Goal: Browse casually

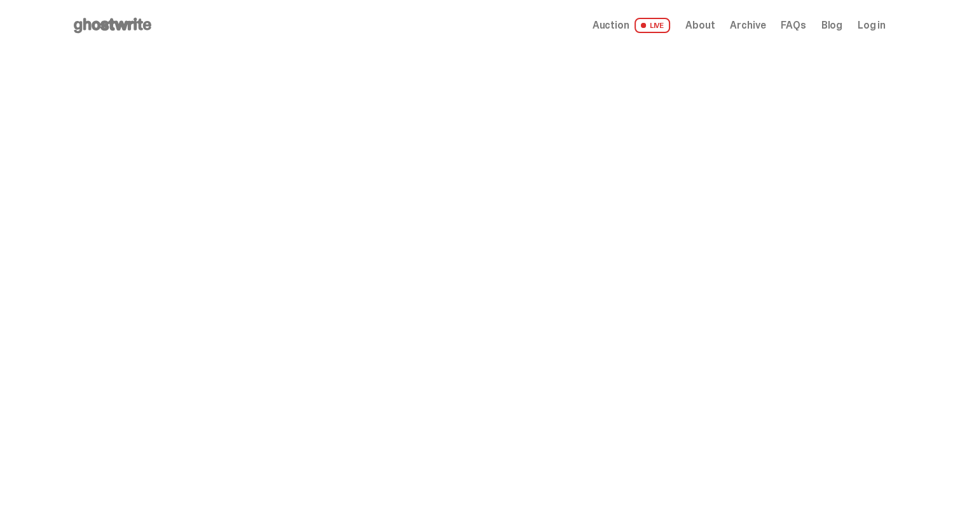
click at [748, 25] on span "Archive" at bounding box center [748, 25] width 36 height 10
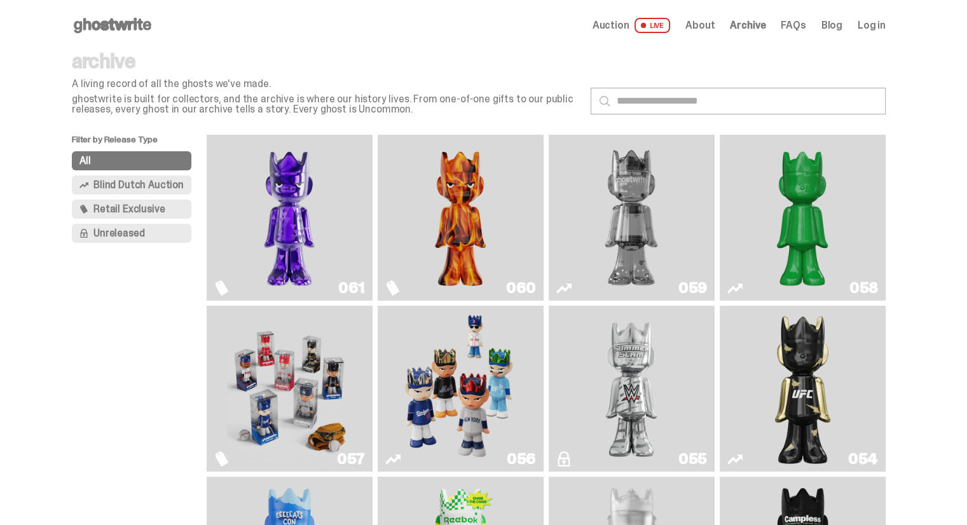
click at [278, 237] on img "Fantasy" at bounding box center [289, 218] width 125 height 156
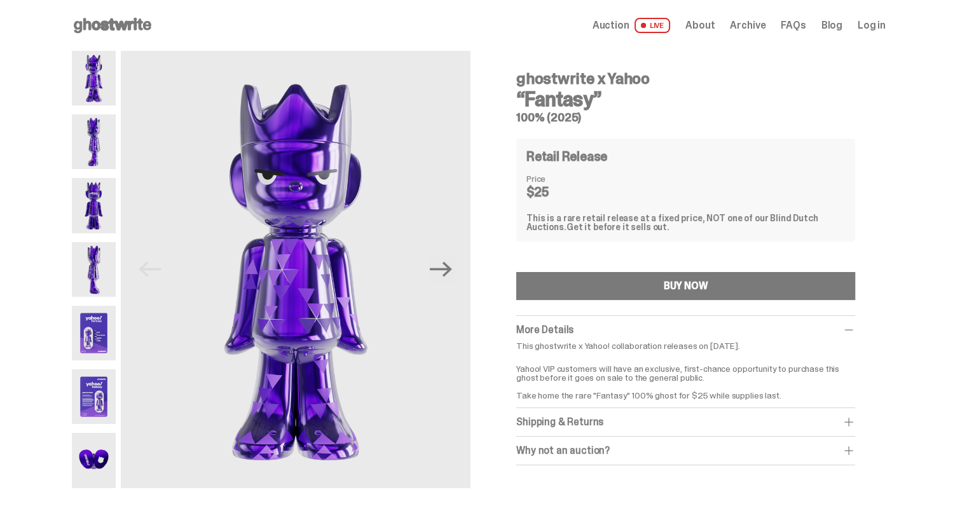
click at [626, 416] on div "Shipping & Returns" at bounding box center [685, 422] width 339 height 13
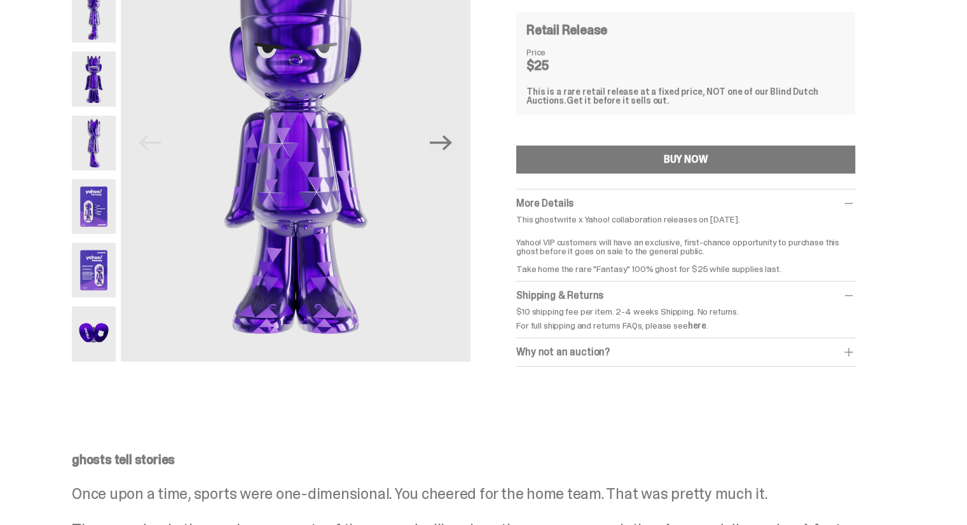
scroll to position [127, 0]
click at [632, 357] on div "Why not an auction?" at bounding box center [685, 351] width 339 height 13
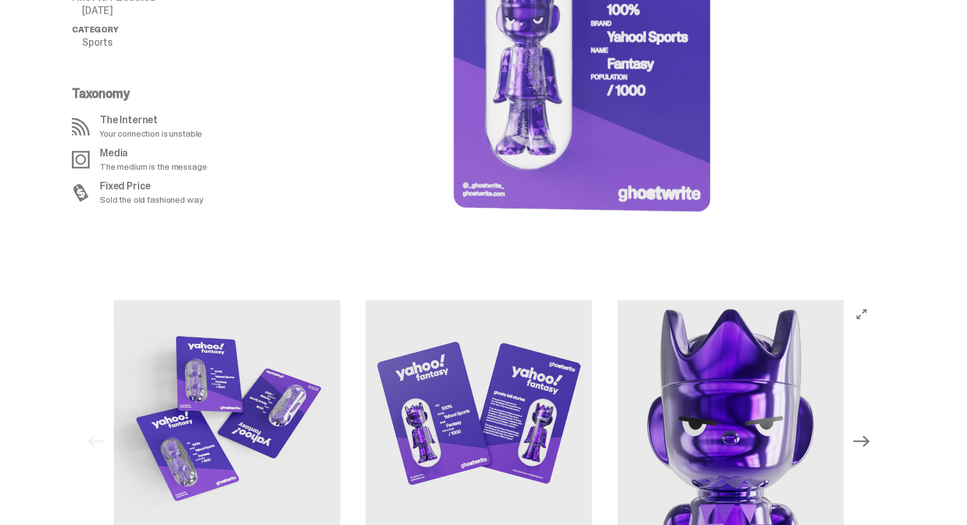
scroll to position [1221, 0]
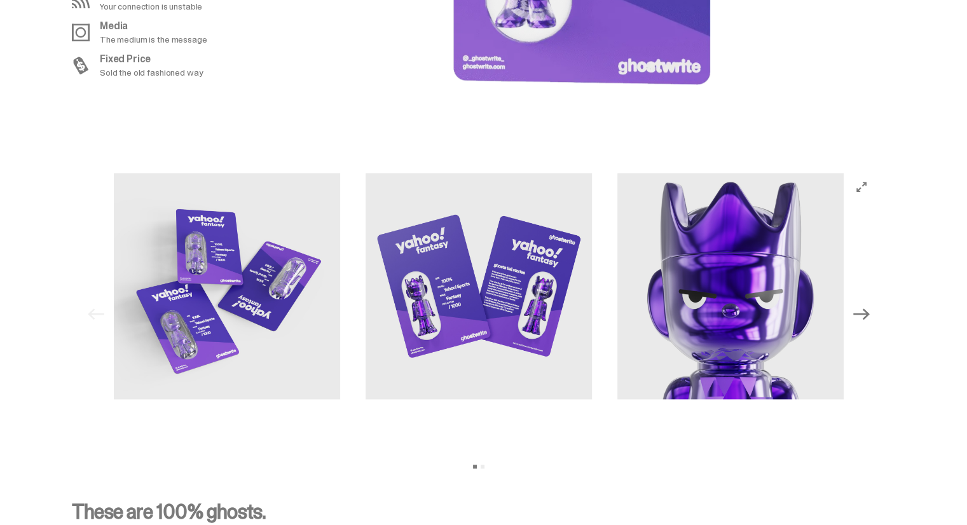
click at [865, 312] on icon "Next" at bounding box center [861, 314] width 17 height 17
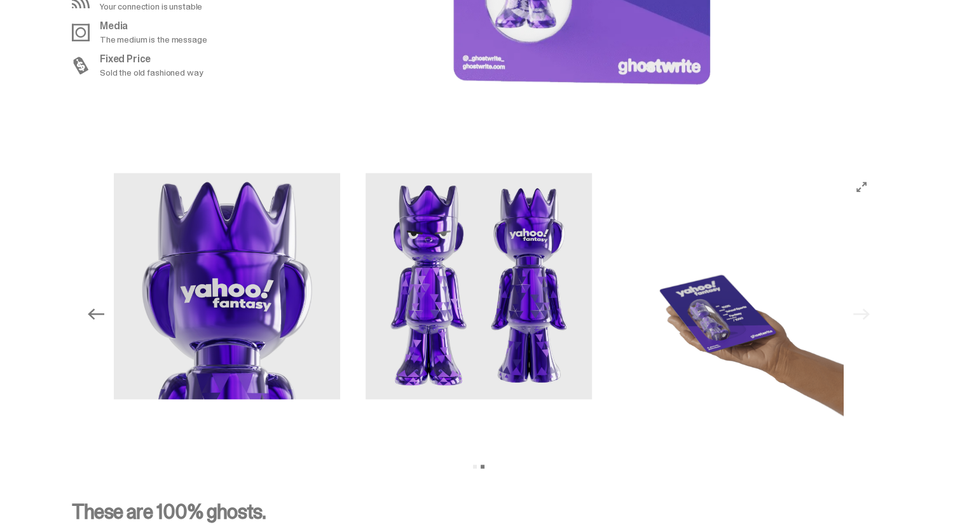
click at [865, 312] on div "Previous Next View slide 1 View slide 2" at bounding box center [479, 314] width 794 height 283
click at [502, 313] on img at bounding box center [479, 286] width 226 height 226
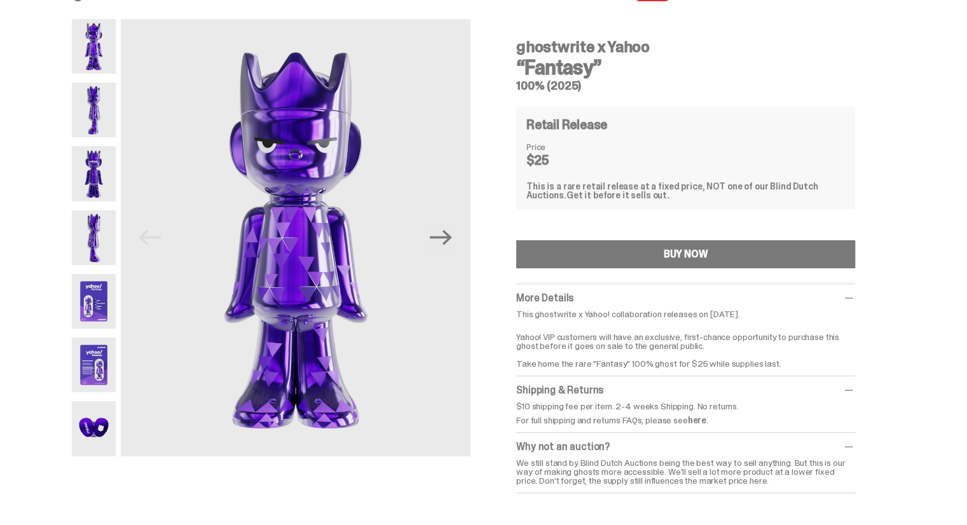
scroll to position [0, 0]
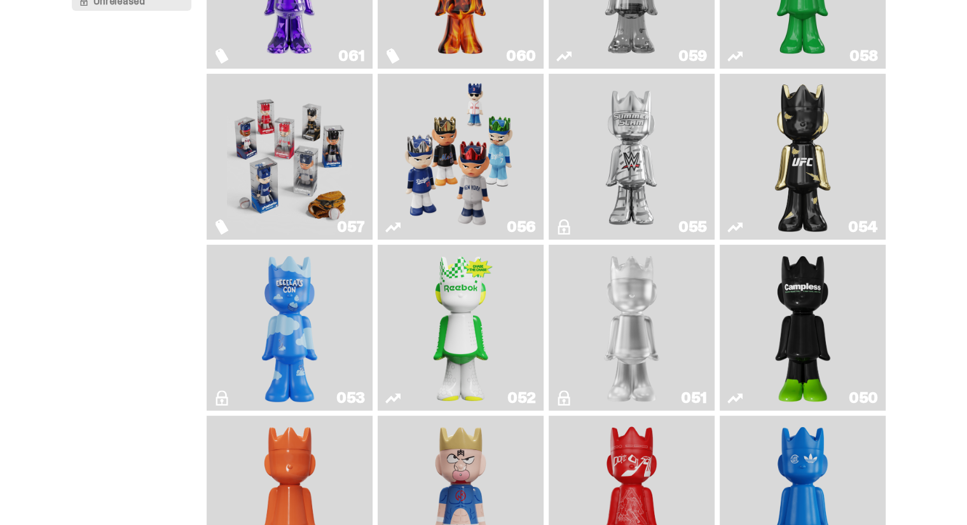
scroll to position [254, 0]
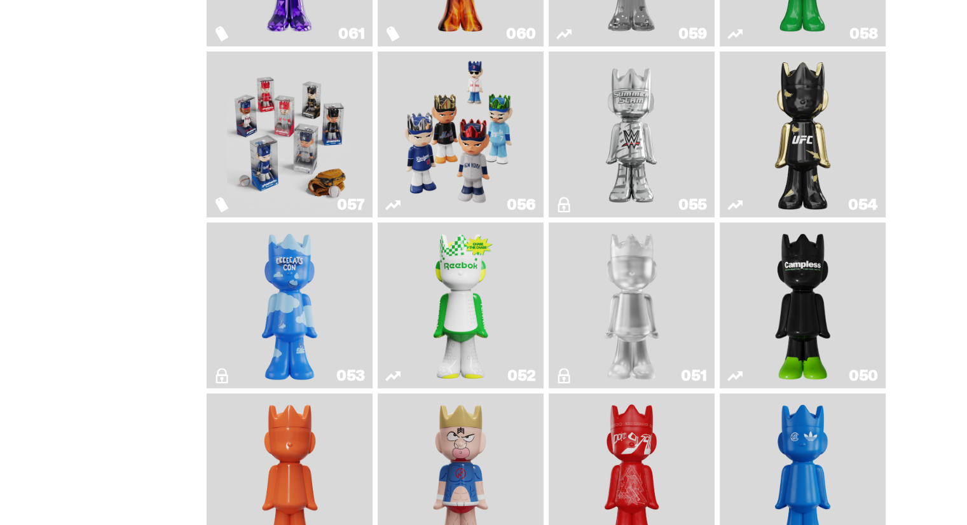
click at [622, 315] on img "LLLoyalty" at bounding box center [631, 306] width 67 height 156
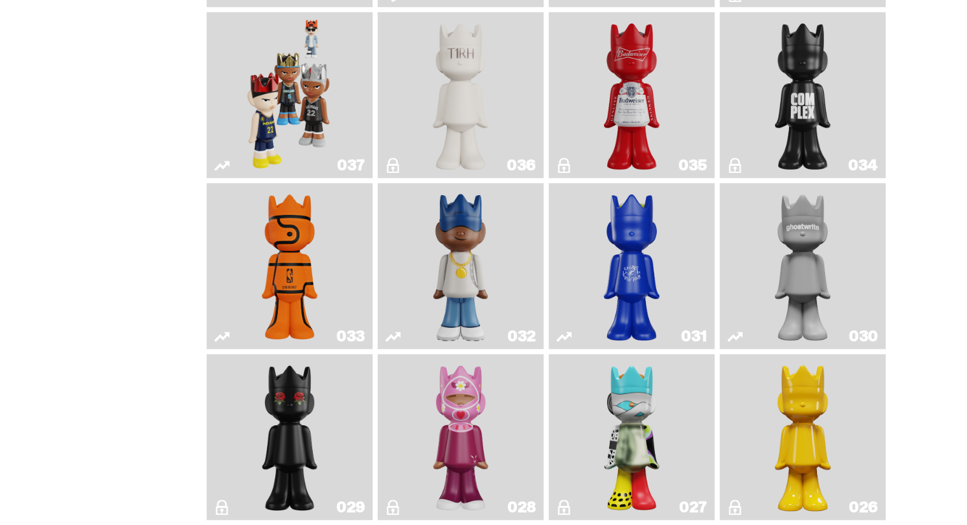
scroll to position [1144, 0]
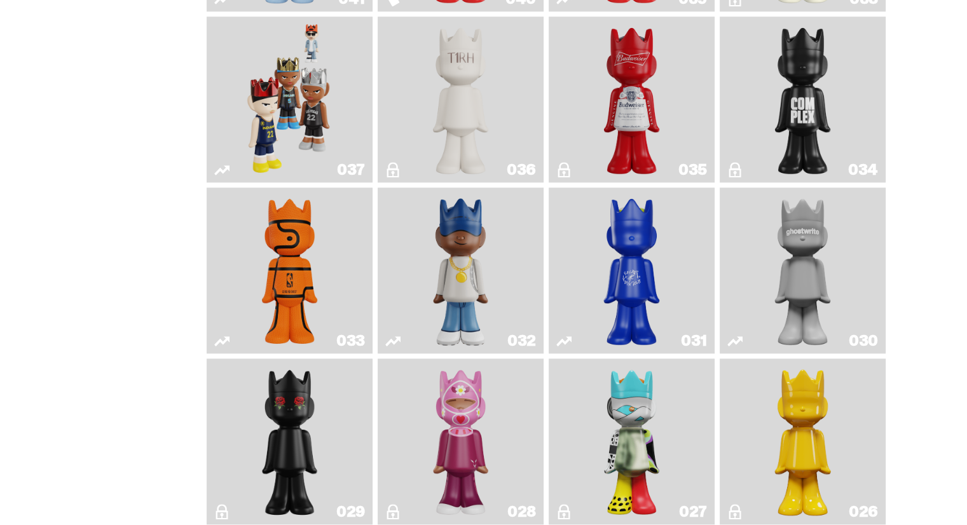
click at [623, 283] on img "Latte" at bounding box center [632, 271] width 88 height 156
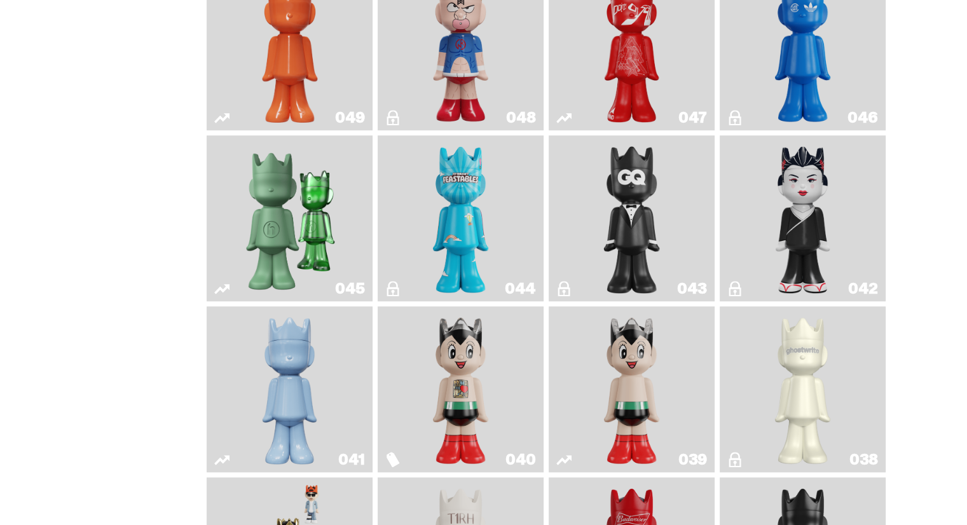
scroll to position [572, 0]
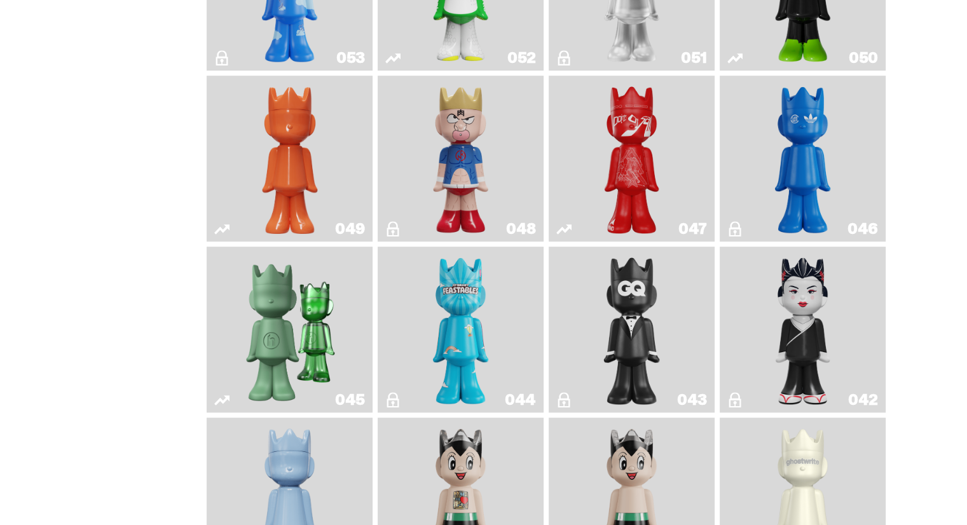
click at [624, 160] on img "Skip" at bounding box center [631, 159] width 67 height 156
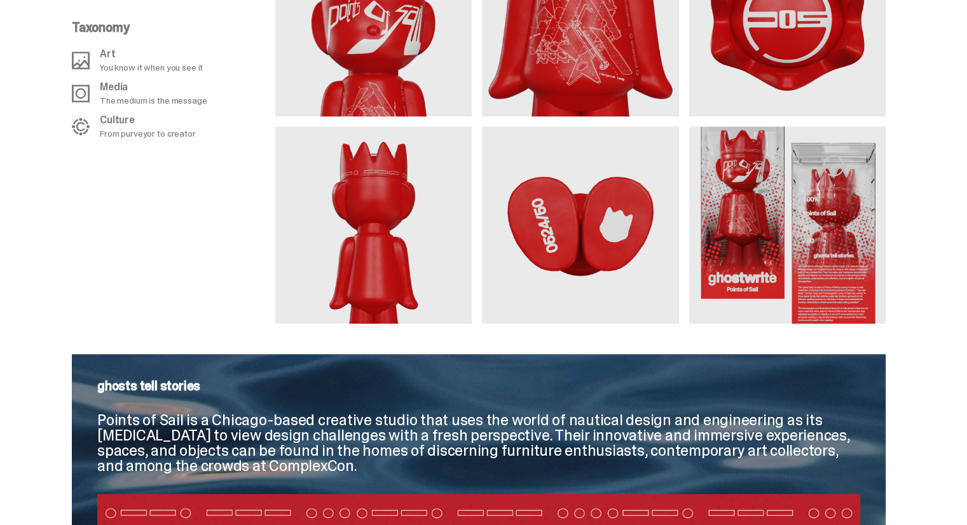
scroll to position [1335, 0]
